Goal: Information Seeking & Learning: Learn about a topic

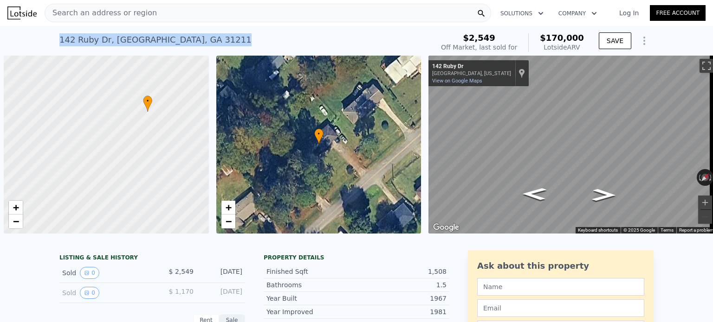
scroll to position [0, 4]
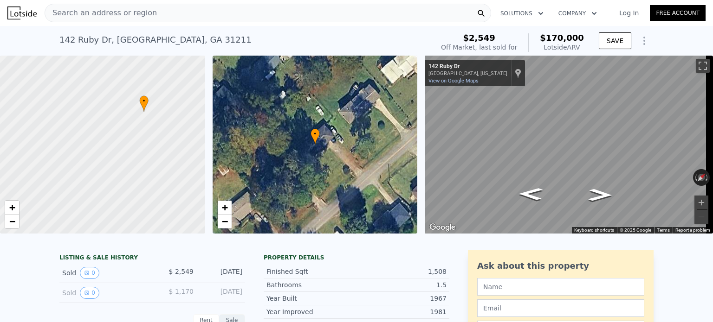
click at [118, 11] on span "Search an address or region" at bounding box center [101, 12] width 112 height 11
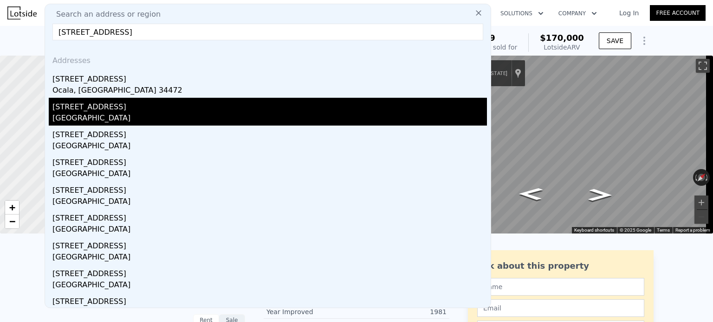
type input "8940 SE, 88th St, Ocala, FL 34472"
click at [100, 113] on div "Silver Springs Shores, FL 34472" at bounding box center [269, 119] width 434 height 13
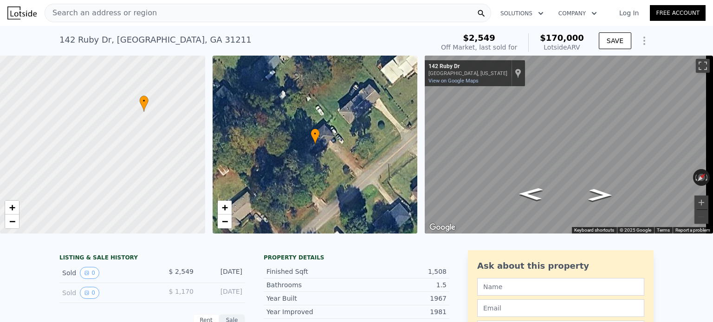
type input "2"
type input "3"
type input "2"
type input "1004"
type input "1506"
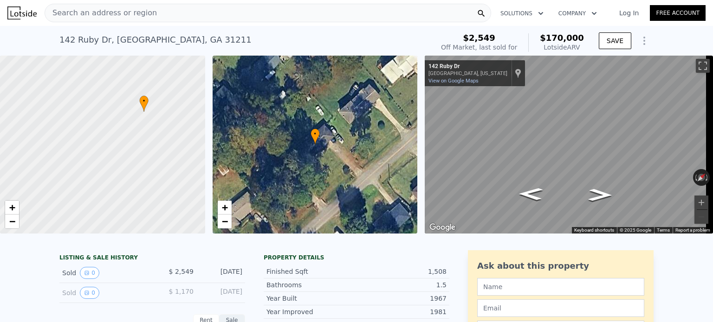
type input "6970"
type input "10454"
type input "$ 211,000"
type input "-$ 4,501"
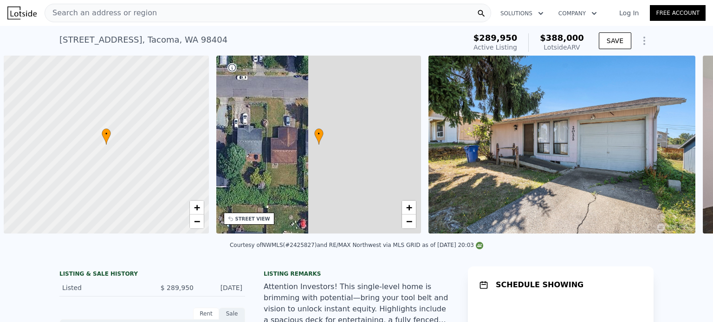
scroll to position [0, 4]
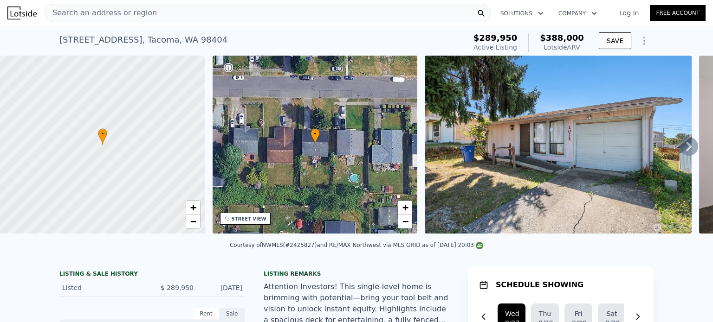
click at [209, 22] on div "Search an address or region Solutions Company Open main menu Log In Free Account" at bounding box center [356, 13] width 698 height 22
click at [208, 11] on div "Search an address or region" at bounding box center [268, 13] width 446 height 19
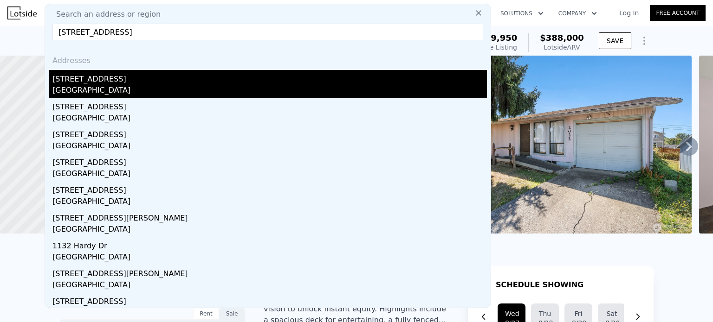
type input "[STREET_ADDRESS]"
click at [97, 85] on div "[GEOGRAPHIC_DATA]" at bounding box center [269, 91] width 434 height 13
